Goal: Information Seeking & Learning: Learn about a topic

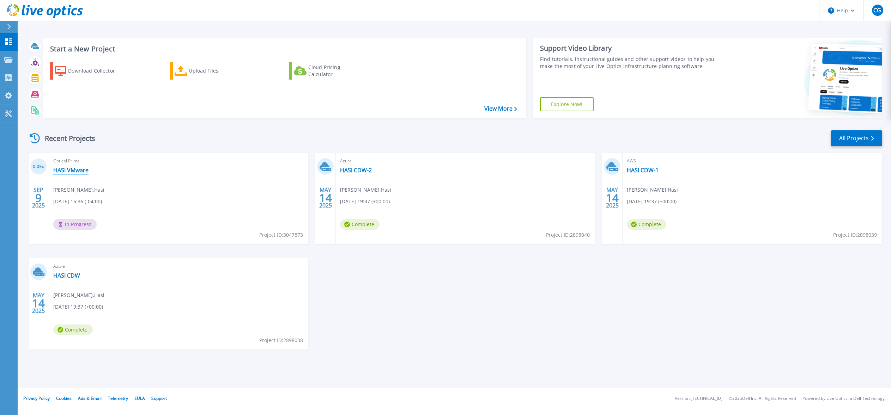
click at [69, 169] on link "HASI VMware" at bounding box center [70, 170] width 35 height 7
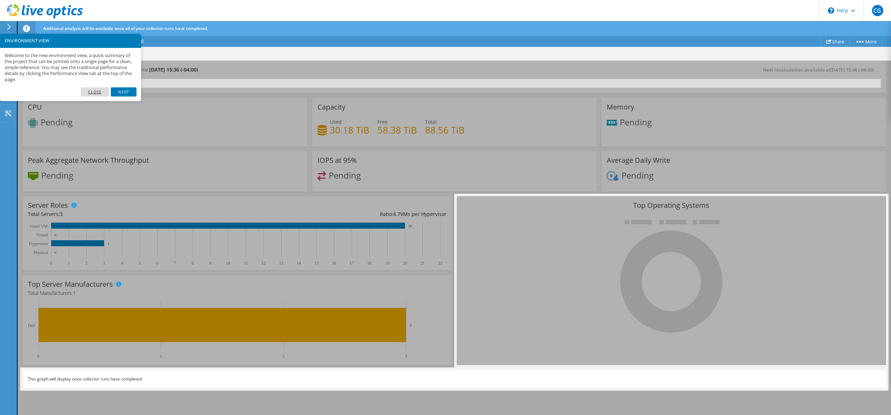
click at [90, 91] on link "Close" at bounding box center [95, 91] width 29 height 9
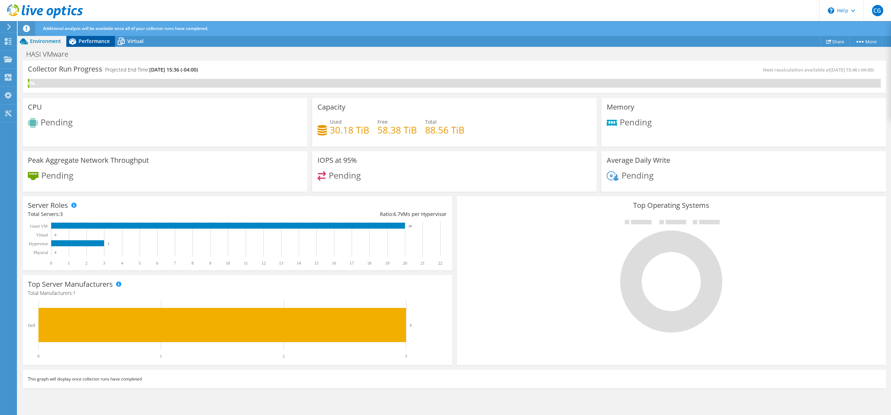
click at [89, 43] on span "Performance" at bounding box center [94, 41] width 31 height 7
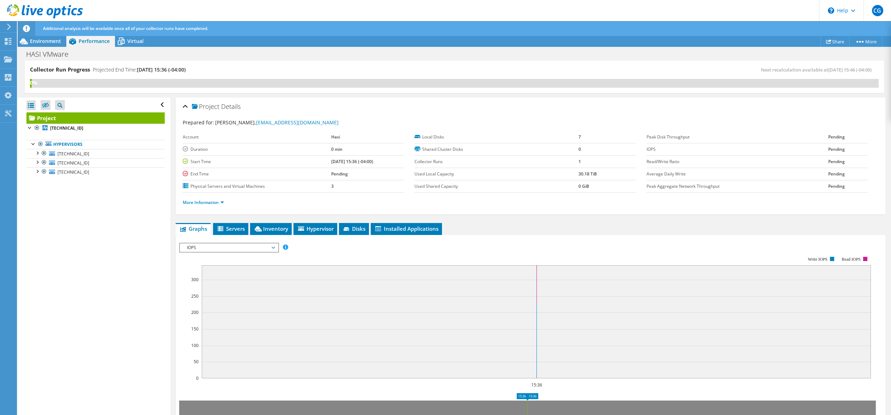
click at [78, 295] on div "Open All Close All Hide Excluded Nodes Project Tree Filter" at bounding box center [94, 257] width 152 height 319
click at [238, 231] on span "Servers" at bounding box center [231, 228] width 28 height 7
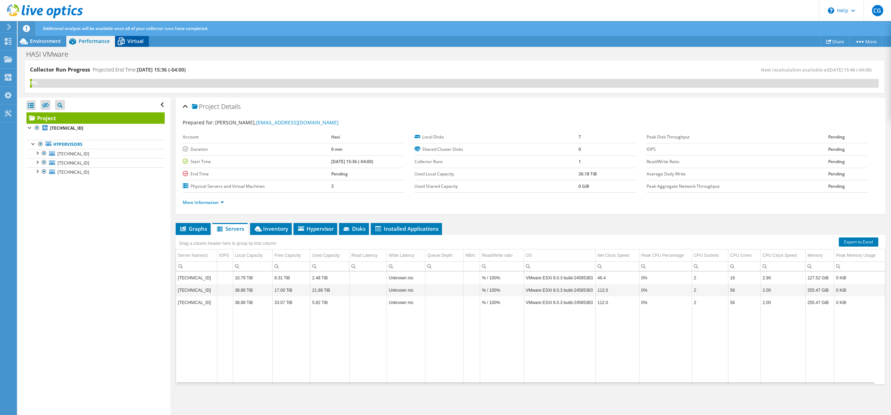
click at [127, 41] on icon at bounding box center [121, 41] width 12 height 12
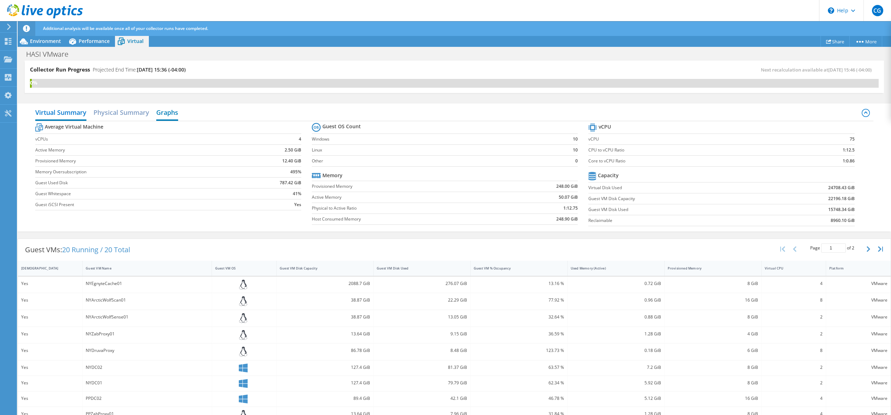
click at [162, 113] on h2 "Graphs" at bounding box center [167, 113] width 22 height 16
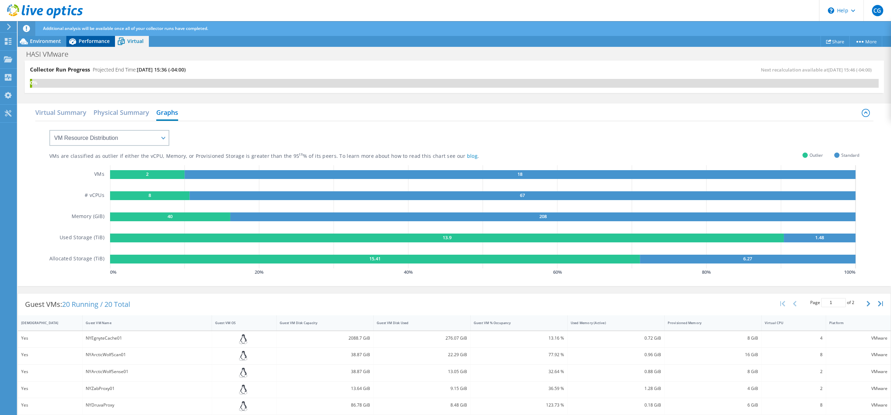
click at [92, 43] on span "Performance" at bounding box center [94, 41] width 31 height 7
